Goal: Navigation & Orientation: Find specific page/section

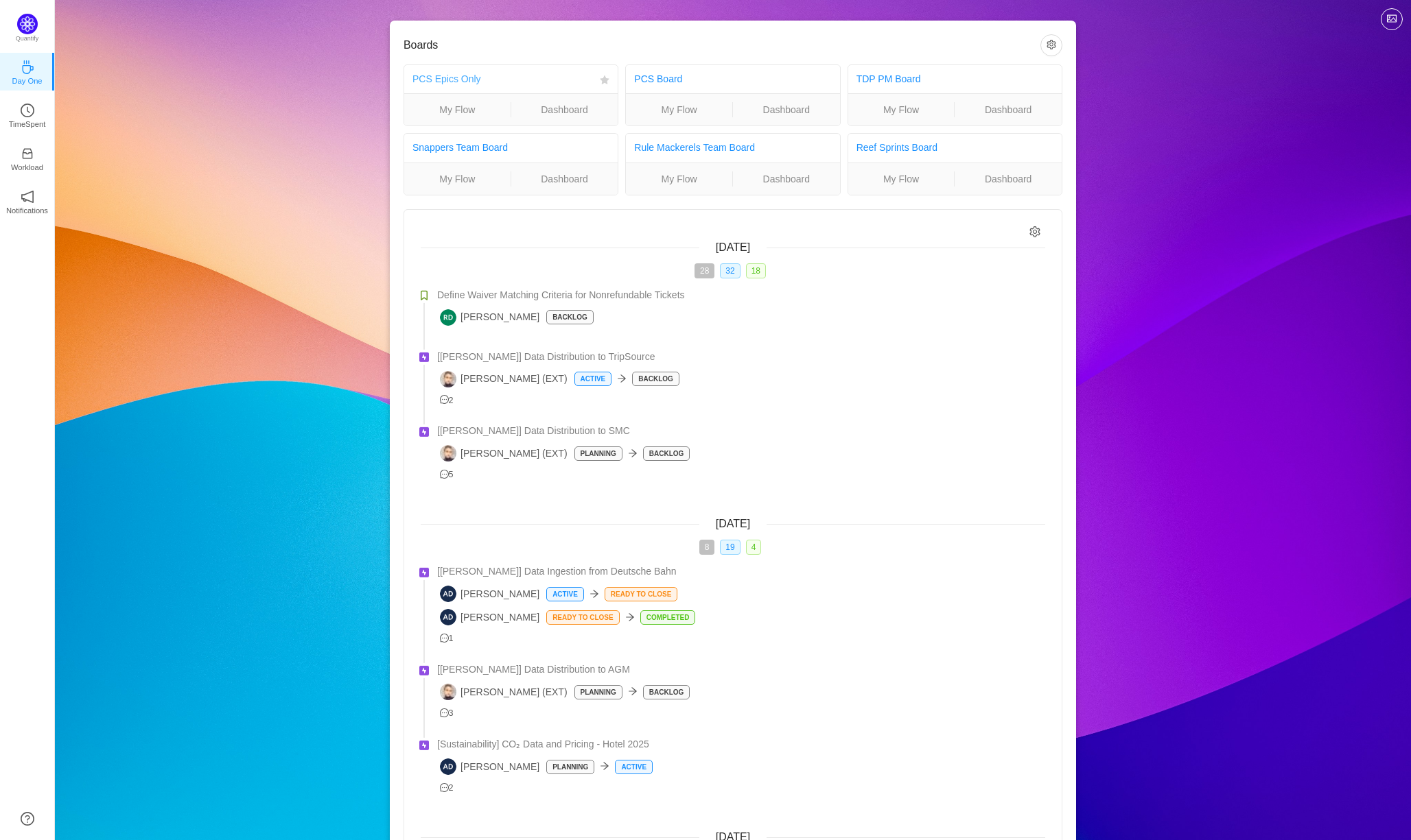
click at [443, 78] on link "PCS Epics Only" at bounding box center [446, 78] width 68 height 11
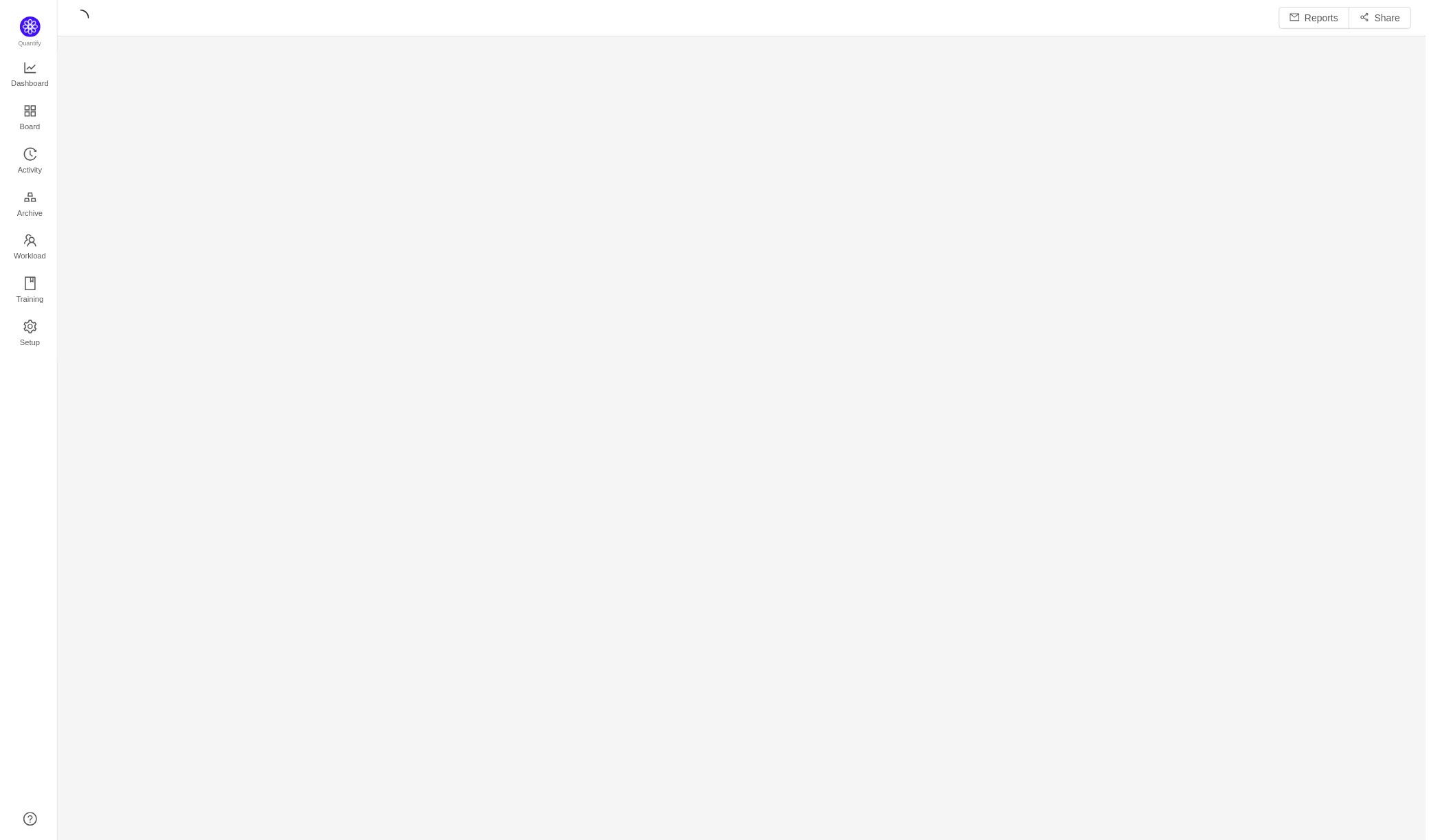
scroll to position [813, 1326]
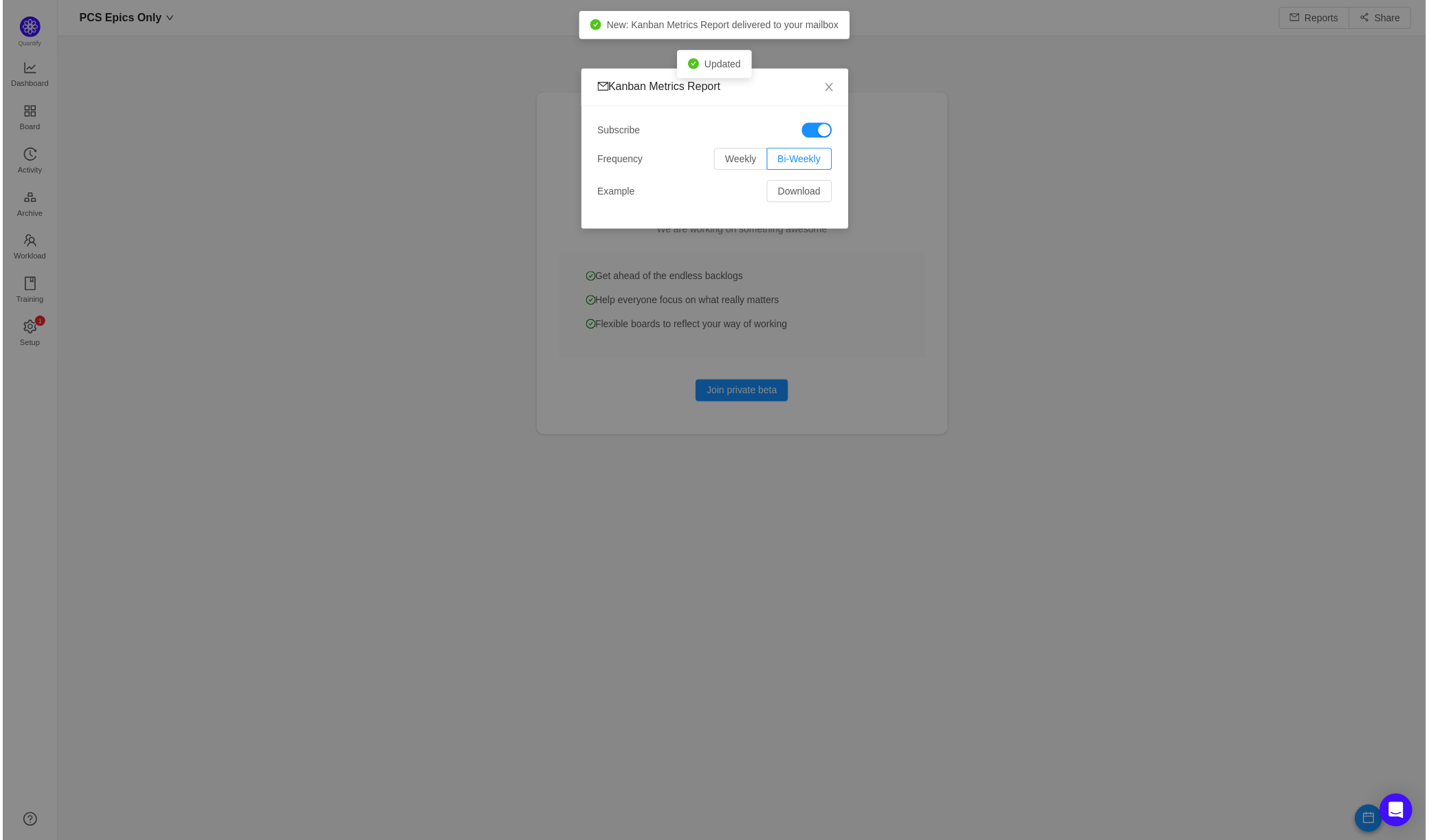
scroll to position [809, 1326]
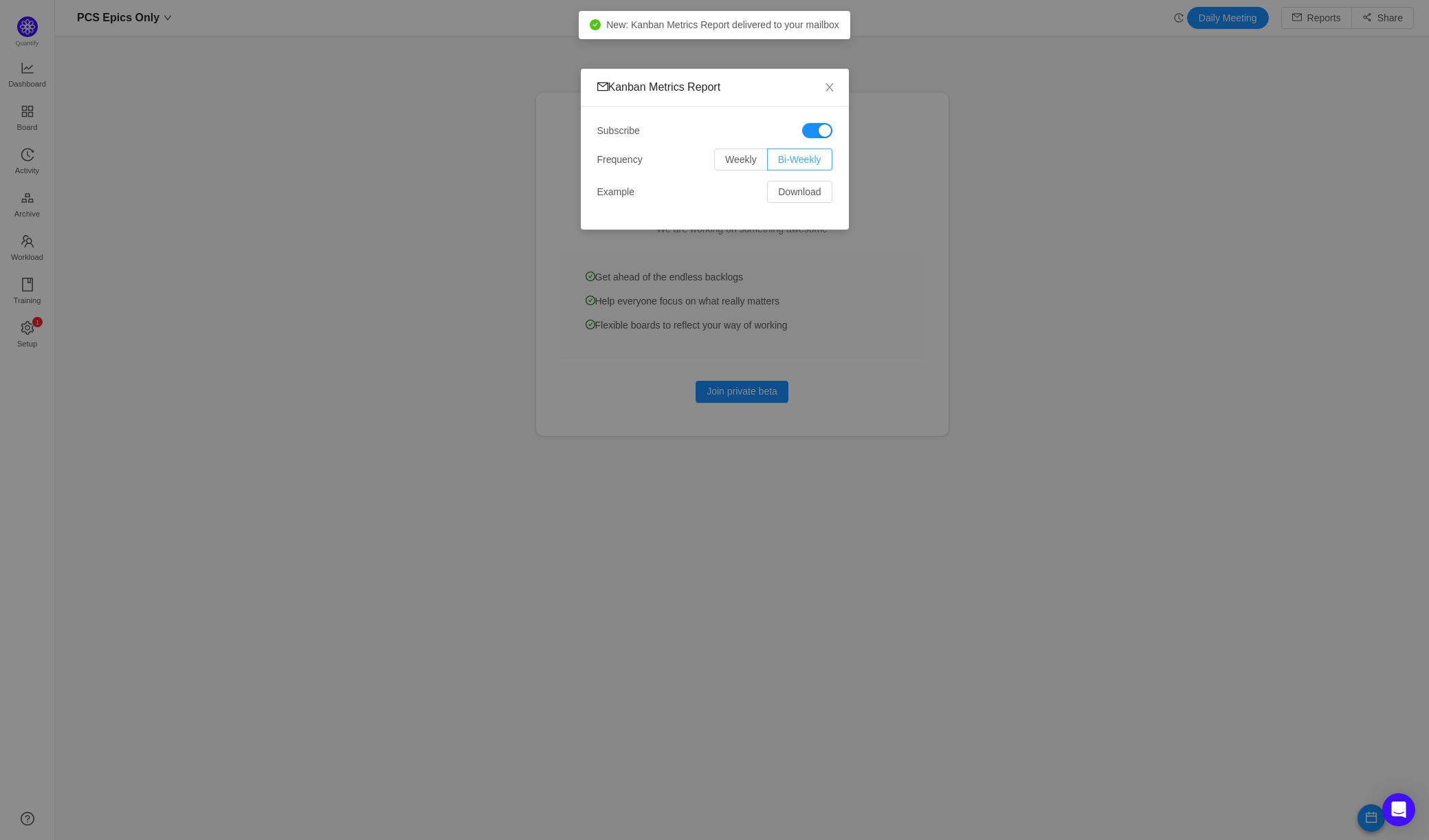
click at [806, 160] on span "Bi-Weekly" at bounding box center [799, 159] width 44 height 11
click at [778, 163] on input "Bi-Weekly" at bounding box center [778, 163] width 0 height 0
click at [830, 86] on icon "icon: close" at bounding box center [829, 87] width 11 height 11
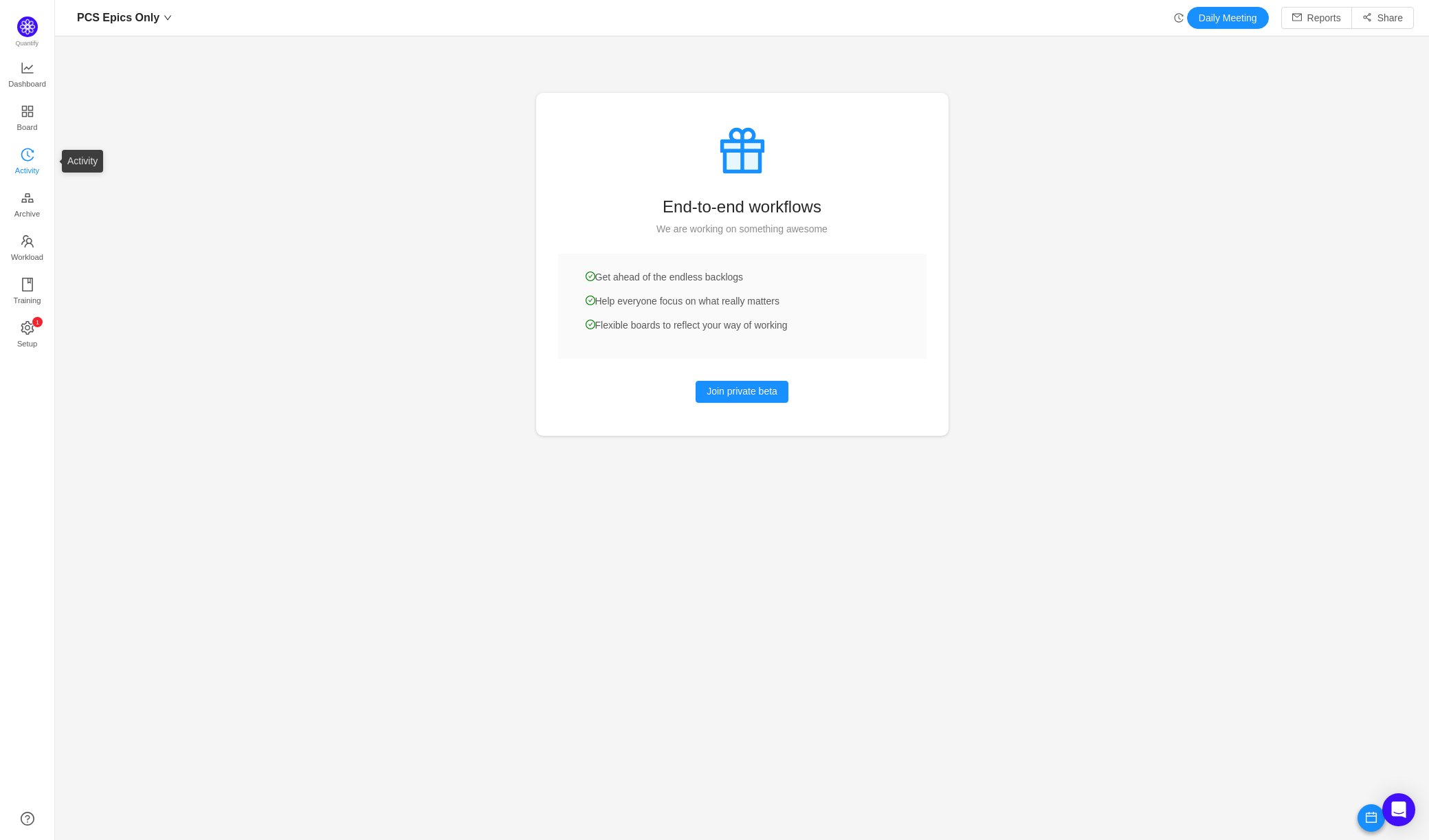
click at [31, 156] on span "Activity" at bounding box center [27, 170] width 24 height 27
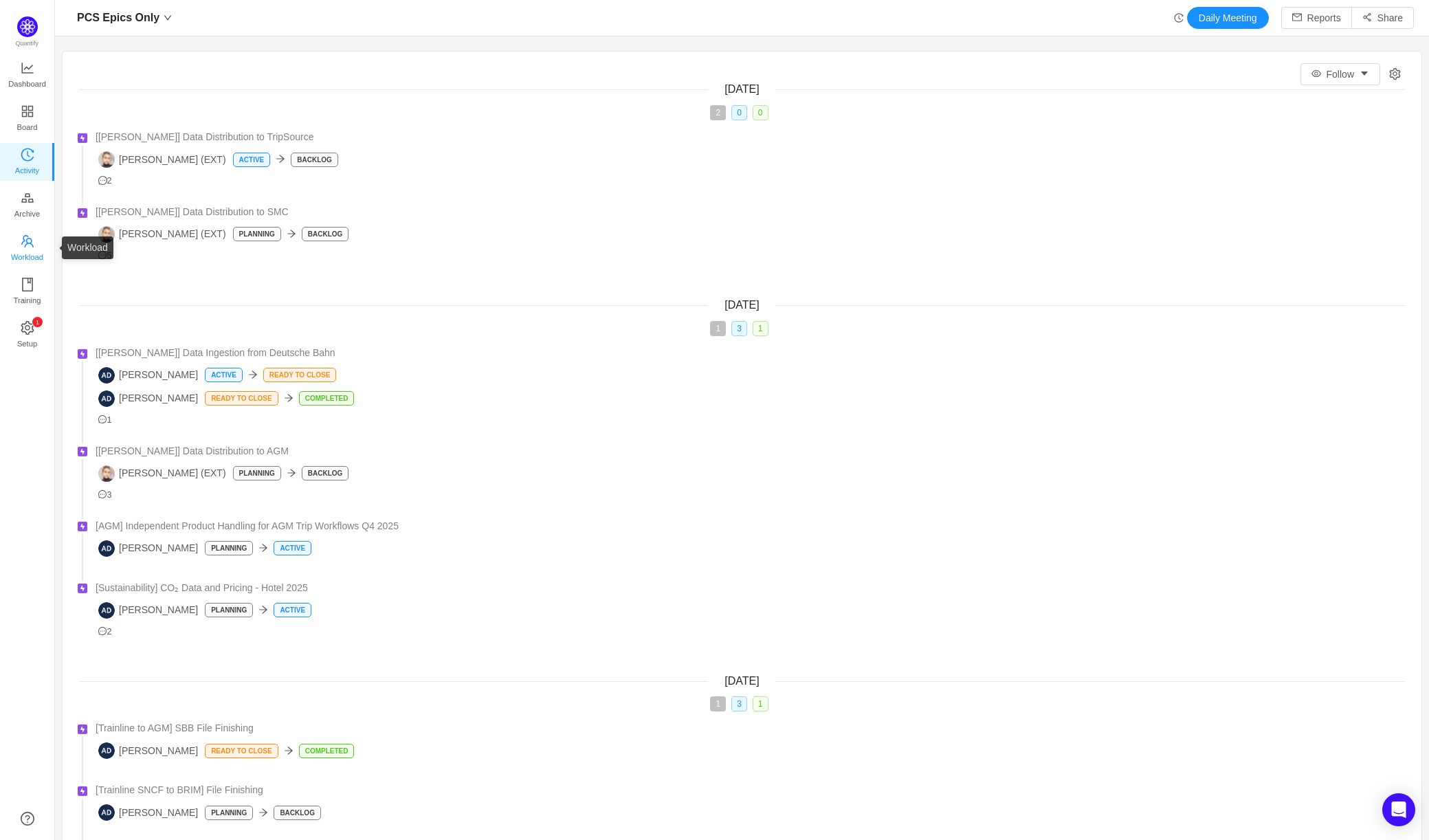
click at [23, 244] on span "Workload" at bounding box center [27, 257] width 32 height 27
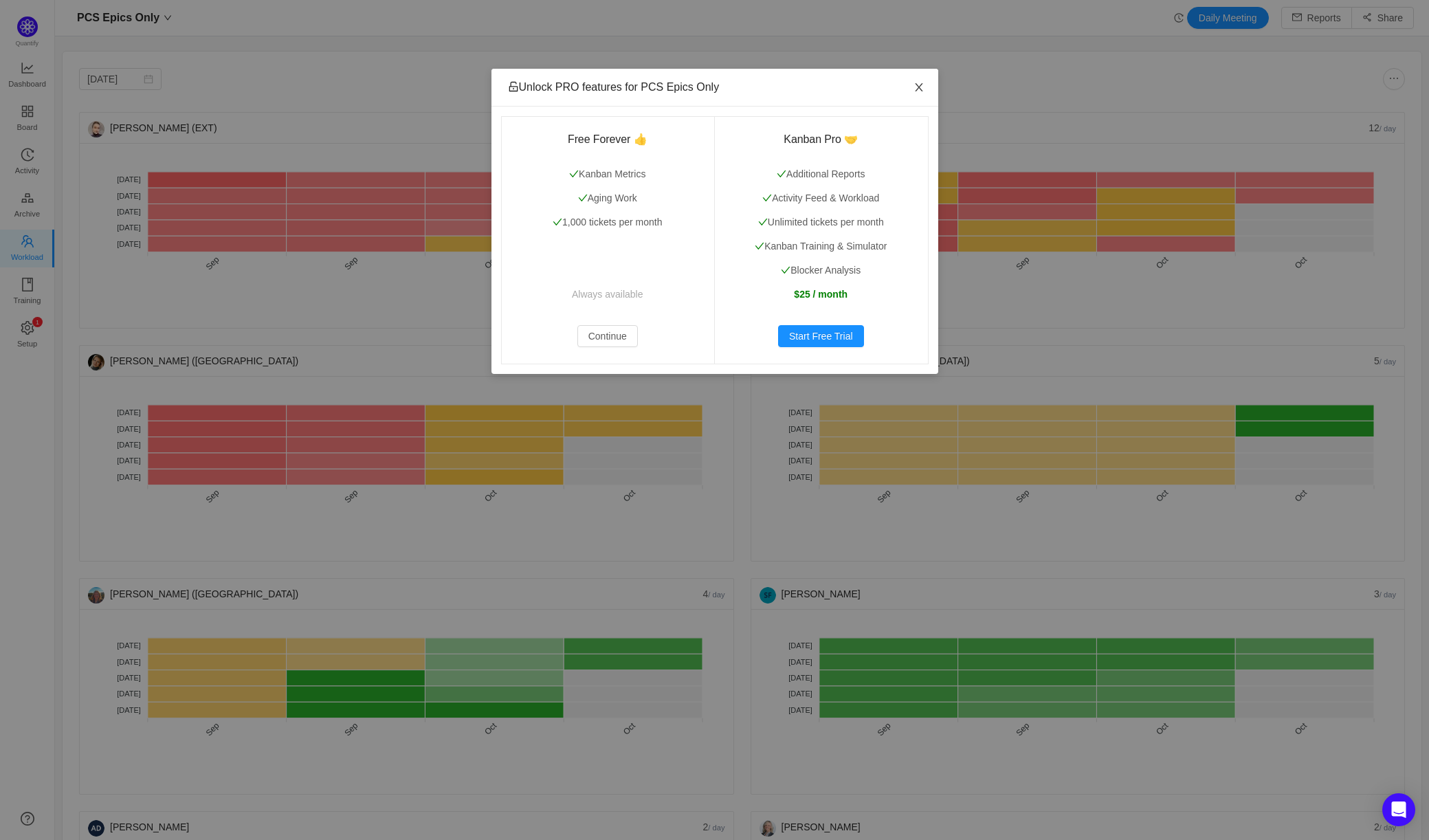
click at [920, 91] on icon "icon: close" at bounding box center [919, 87] width 11 height 11
click at [609, 336] on button "Continue" at bounding box center [608, 336] width 61 height 22
click at [609, 328] on button "Continue" at bounding box center [608, 336] width 61 height 22
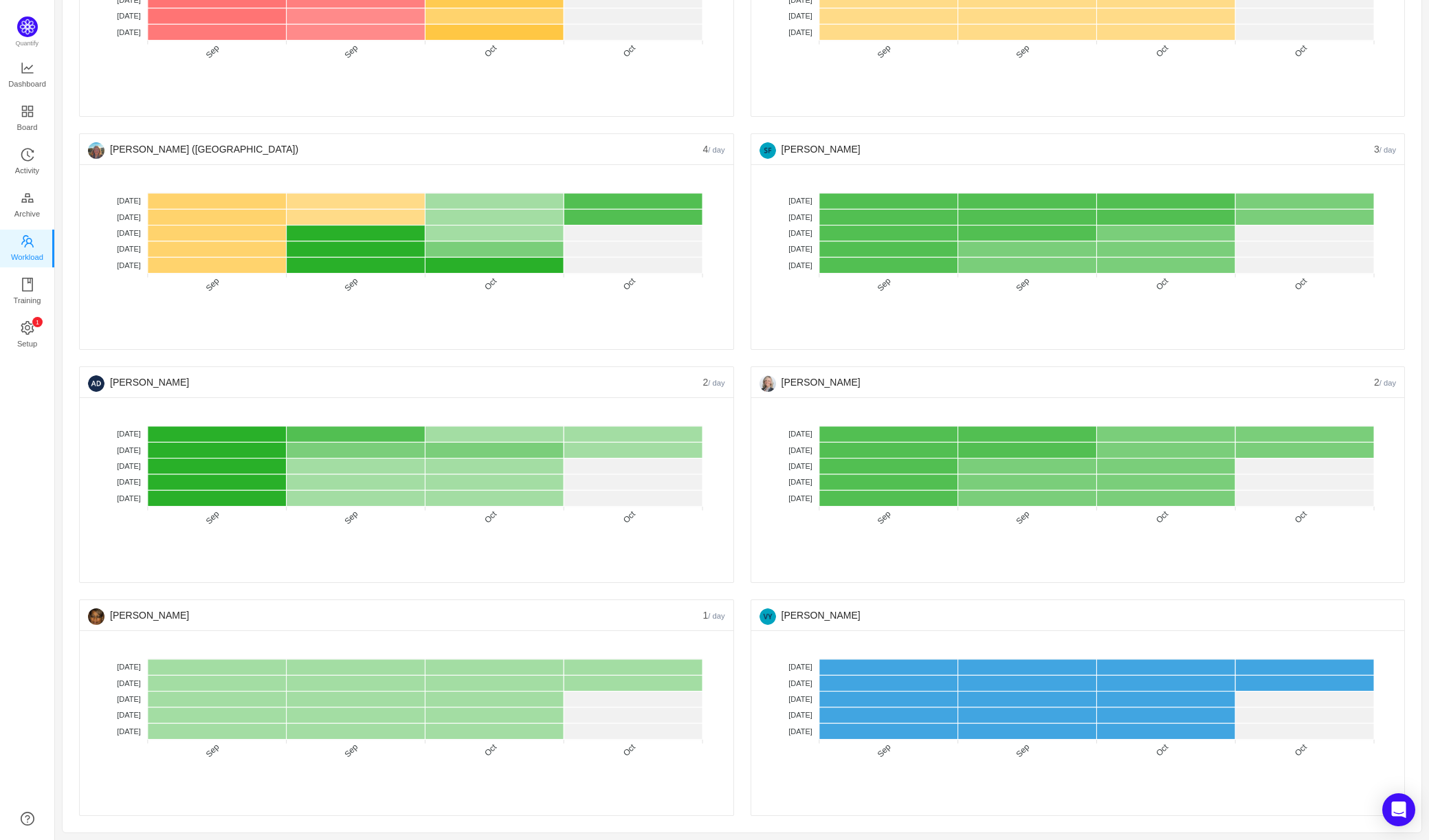
scroll to position [450, 0]
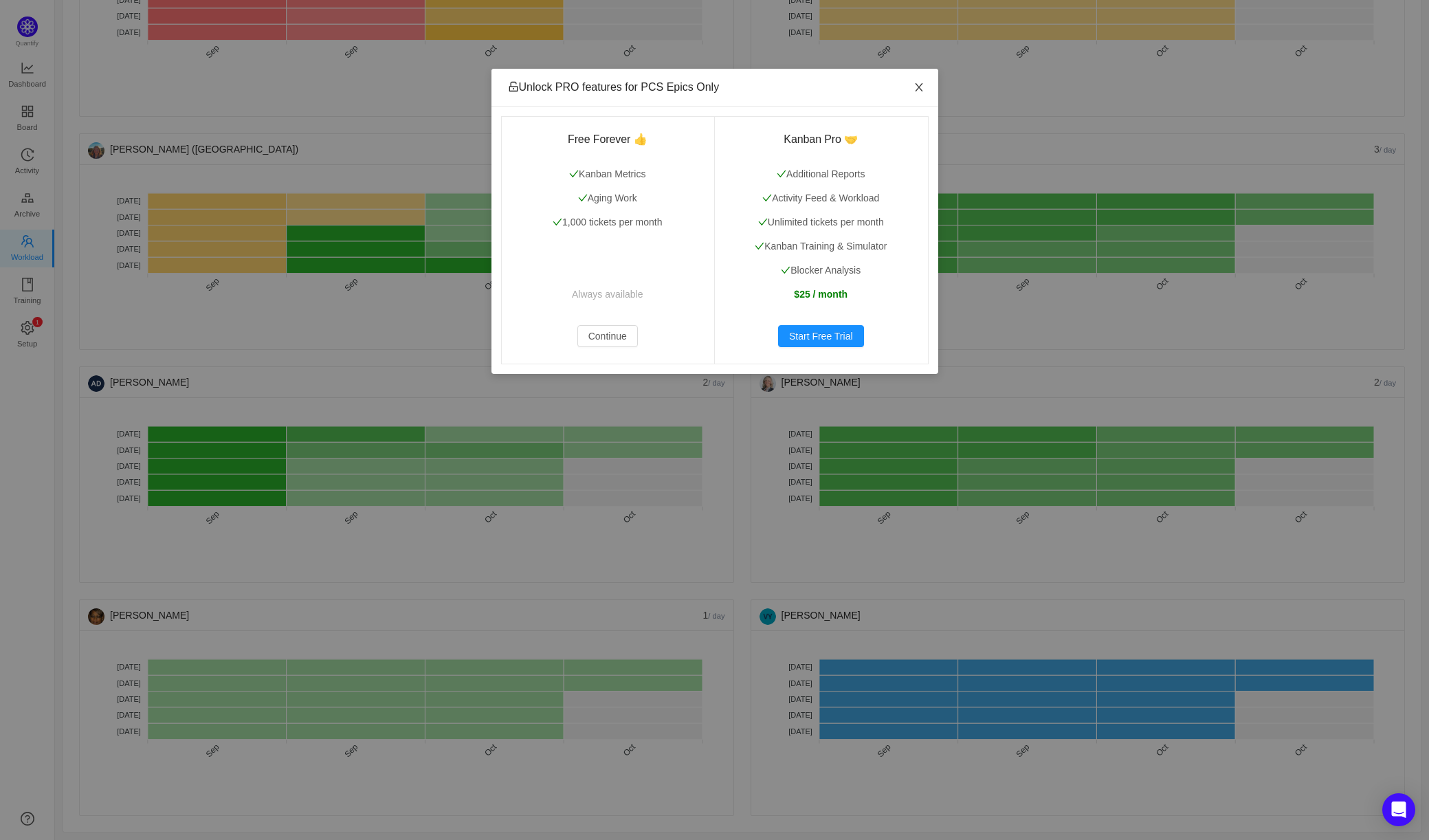
click at [920, 85] on icon "icon: close" at bounding box center [919, 87] width 11 height 11
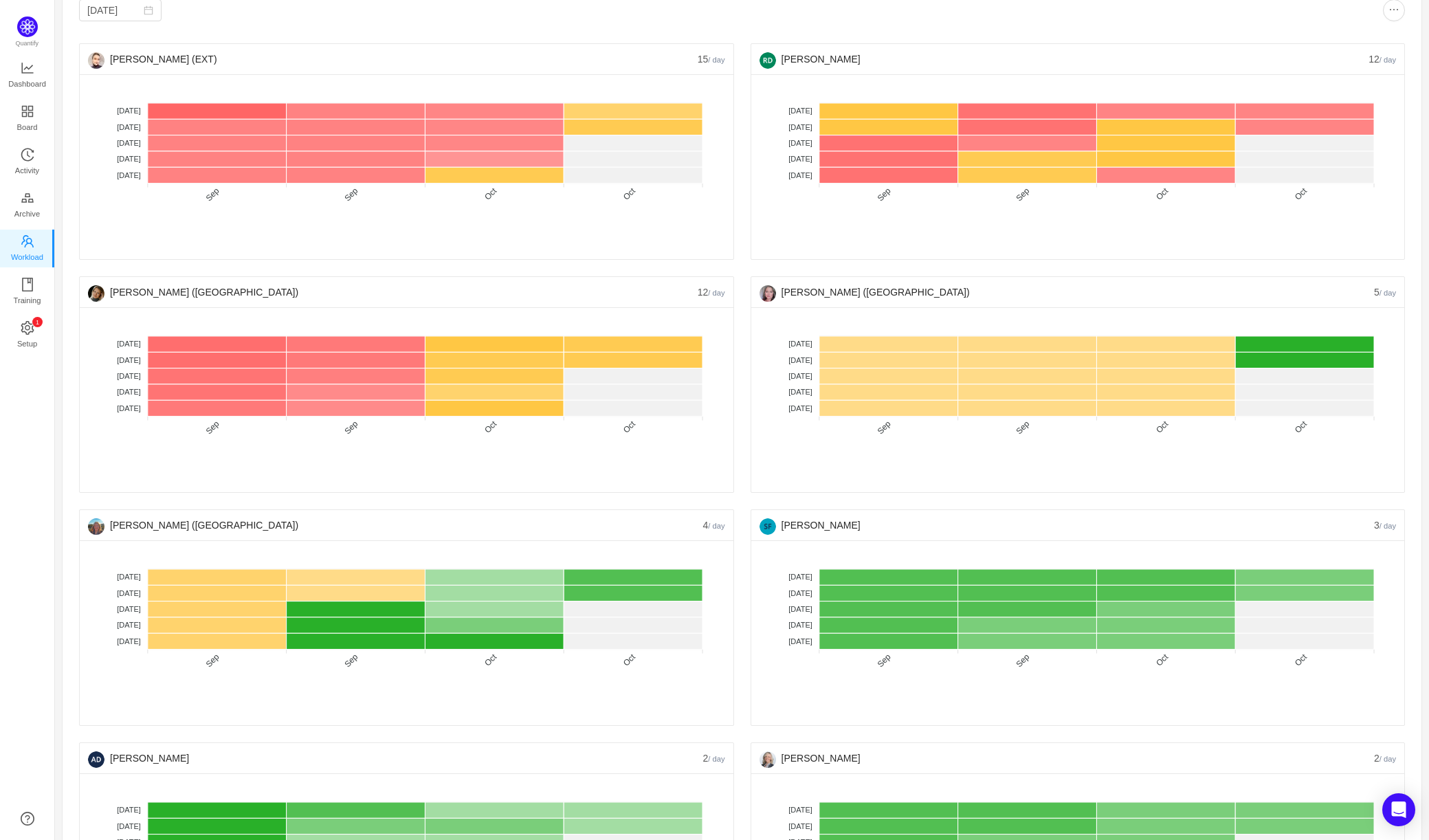
scroll to position [0, 0]
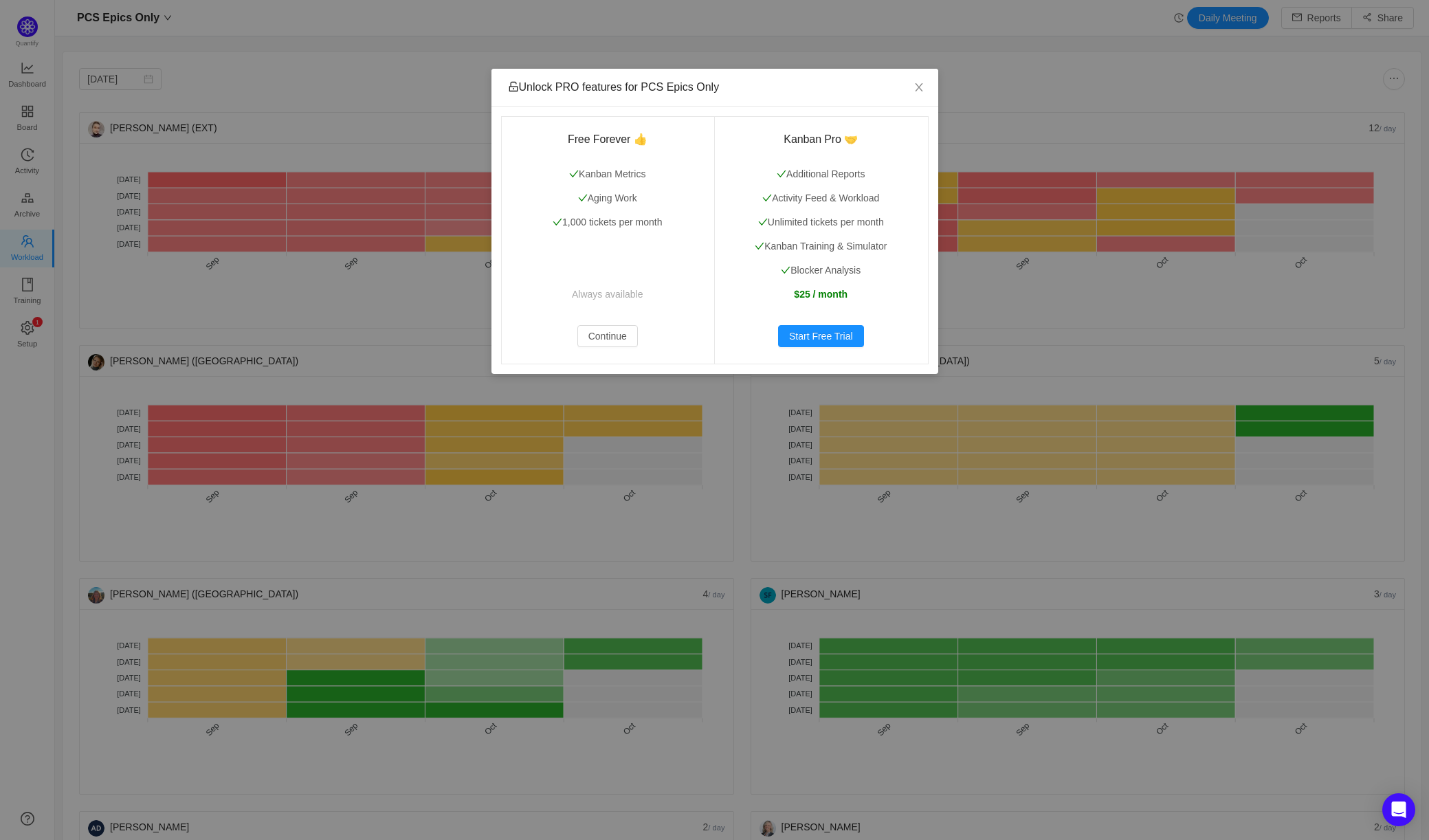
click at [21, 161] on div "Unlock PRO features for PCS Epics Only Free Forever 👍 Kanban Metrics Aging Work…" at bounding box center [714, 420] width 1429 height 840
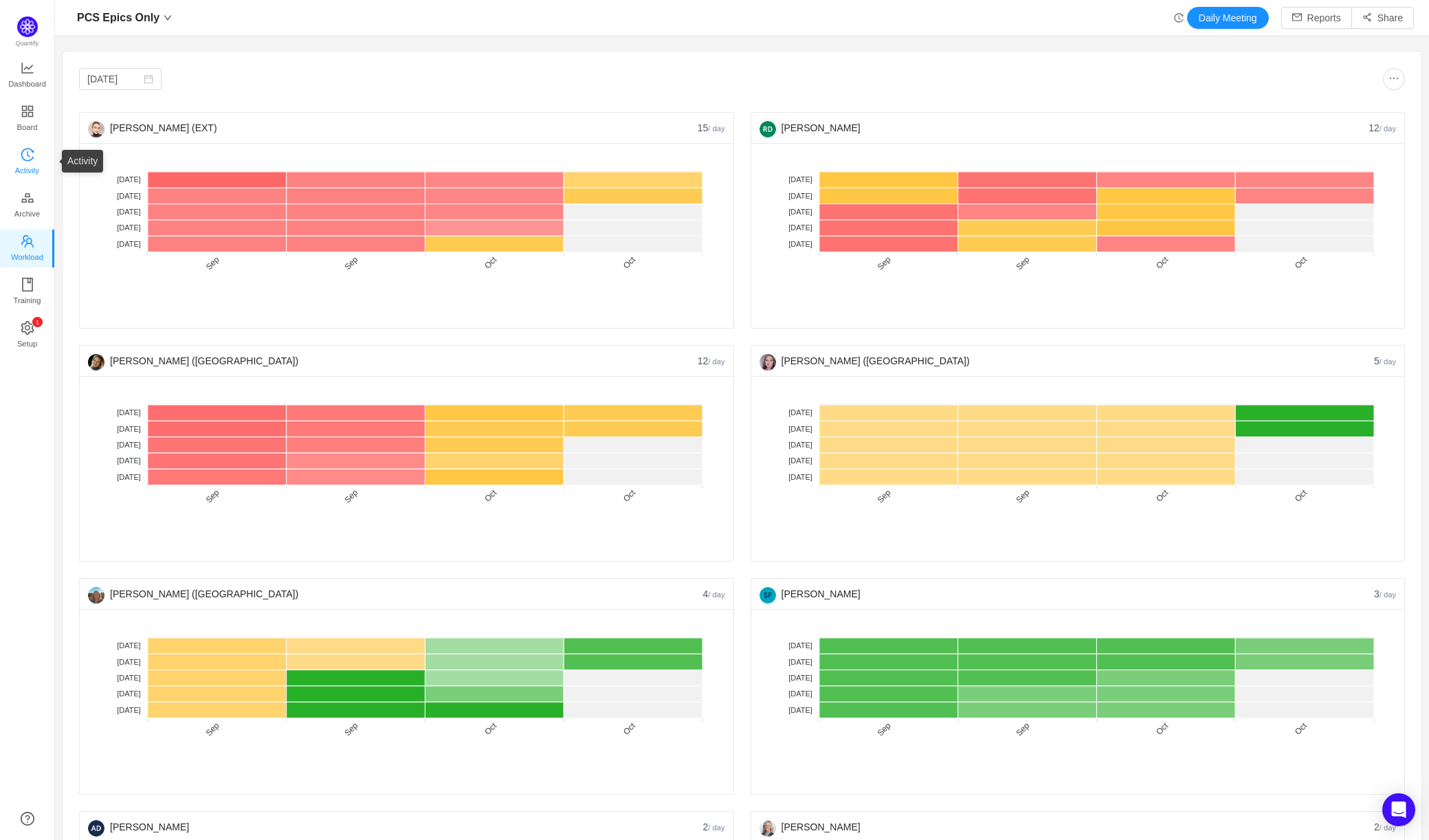
click at [21, 161] on span "Activity" at bounding box center [27, 170] width 24 height 27
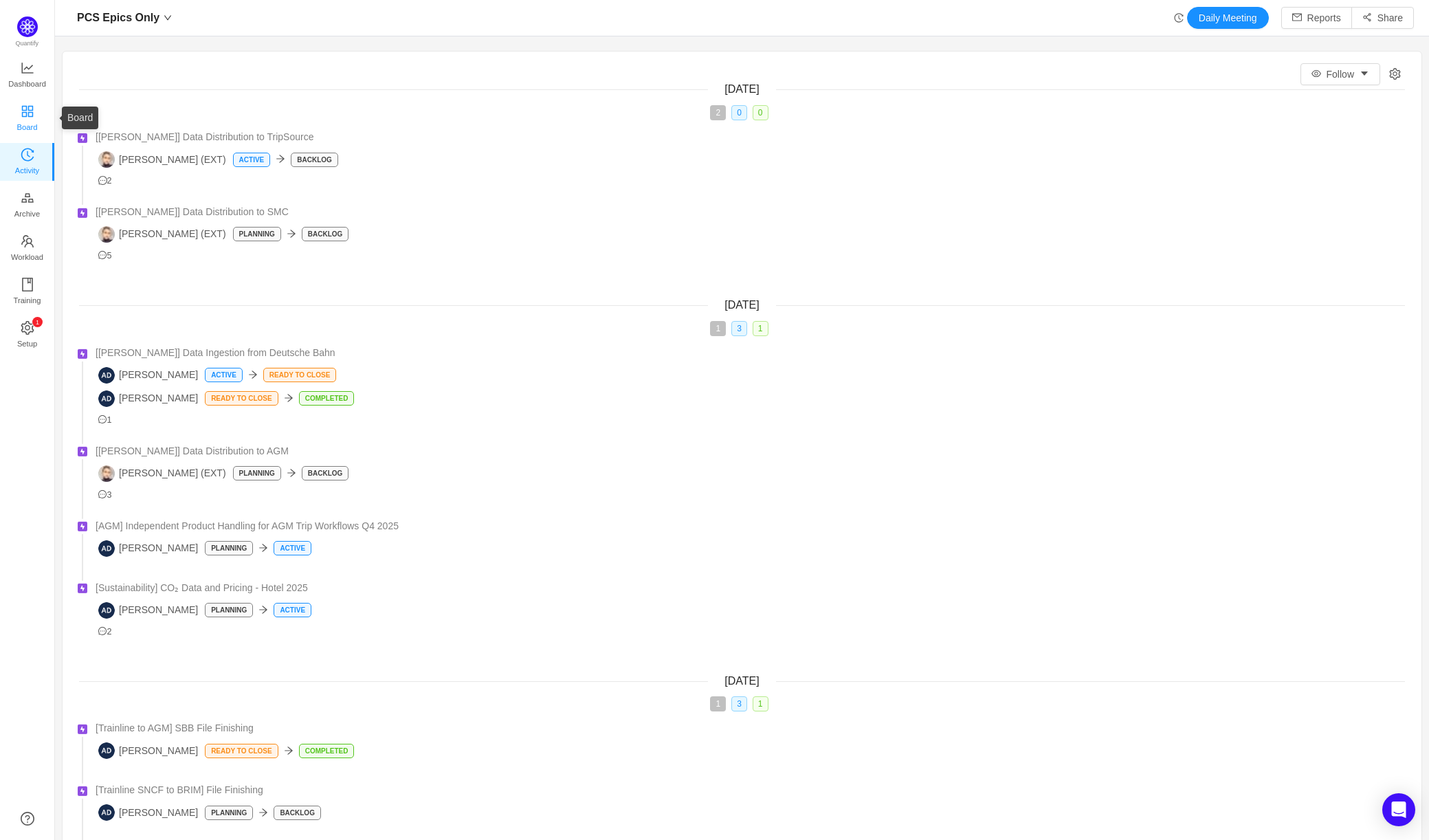
click at [35, 114] on span "Board" at bounding box center [27, 127] width 21 height 27
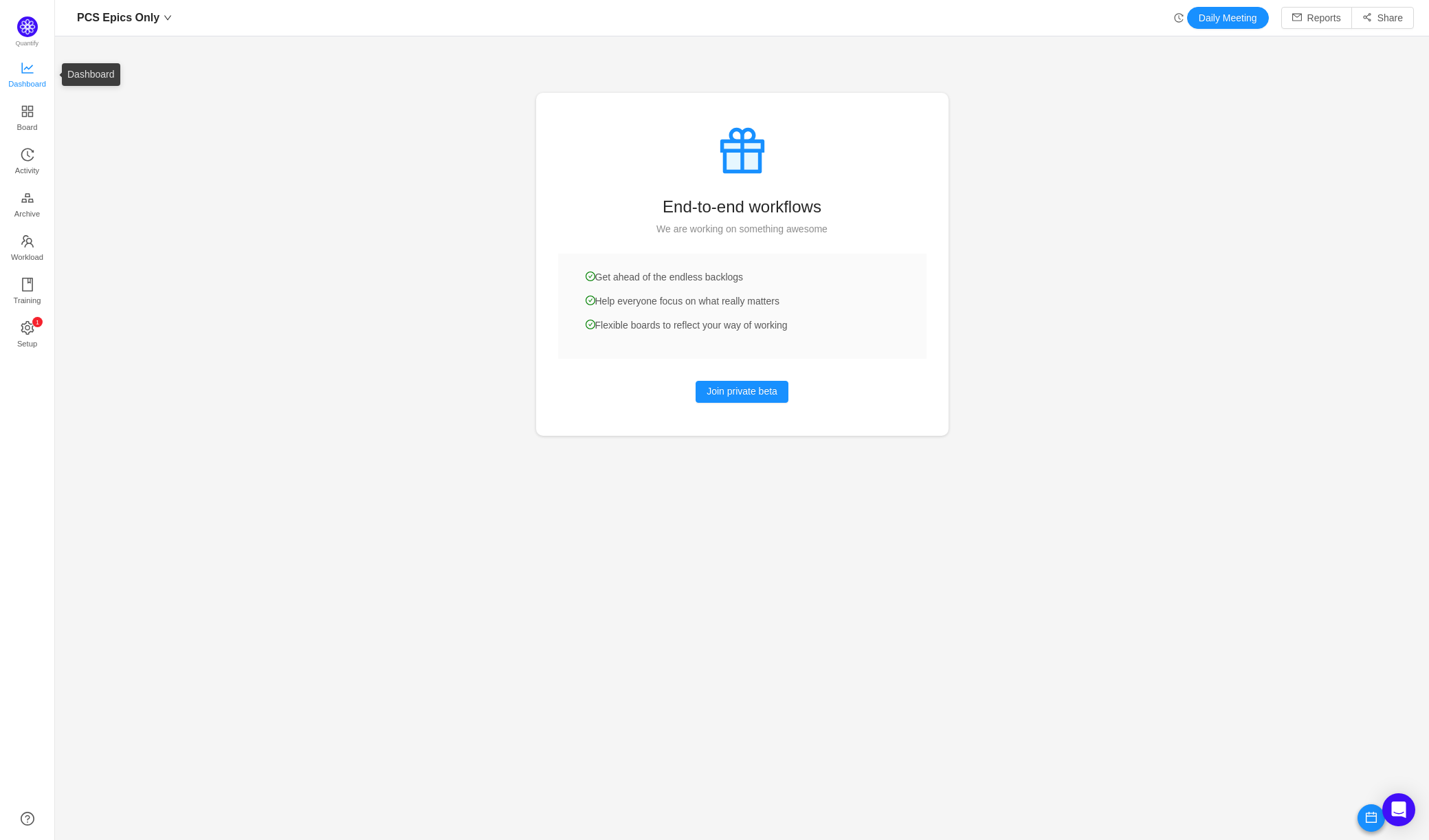
click at [21, 70] on span "Dashboard" at bounding box center [27, 84] width 38 height 27
